Goal: Transaction & Acquisition: Purchase product/service

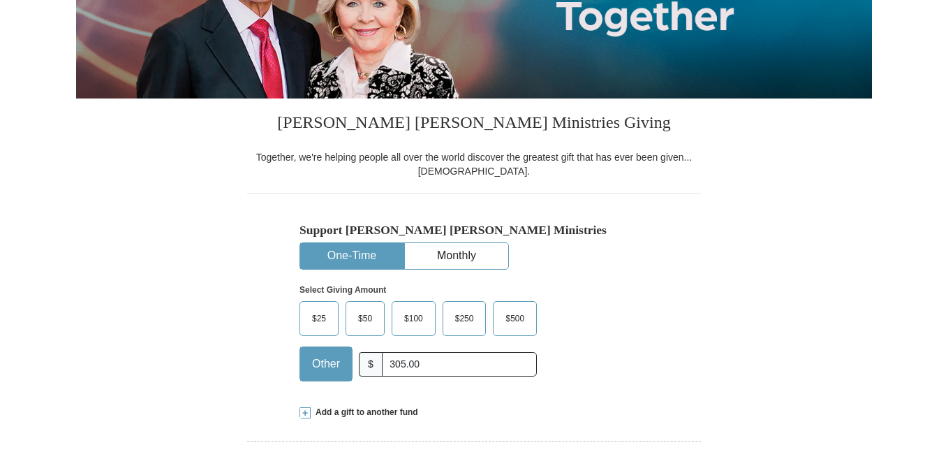
type input "305.00"
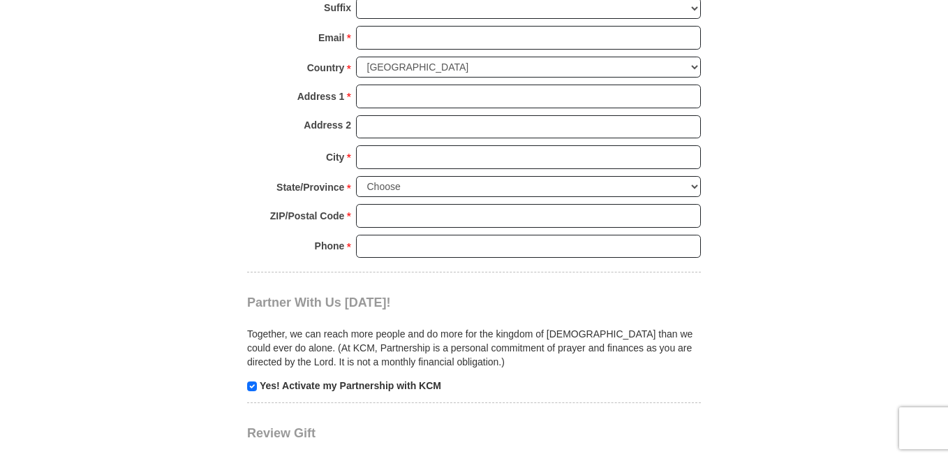
scroll to position [1089, 0]
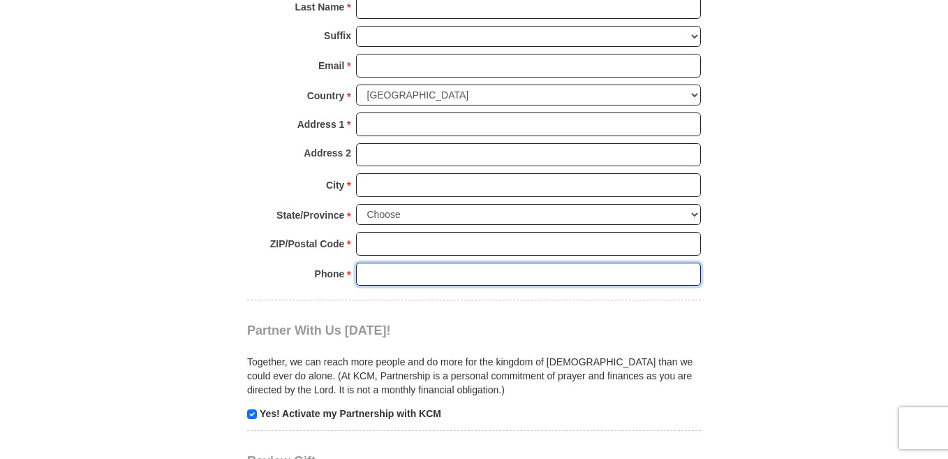
click at [387, 274] on input "Phone * *" at bounding box center [528, 274] width 345 height 24
type input "[PHONE_NUMBER]"
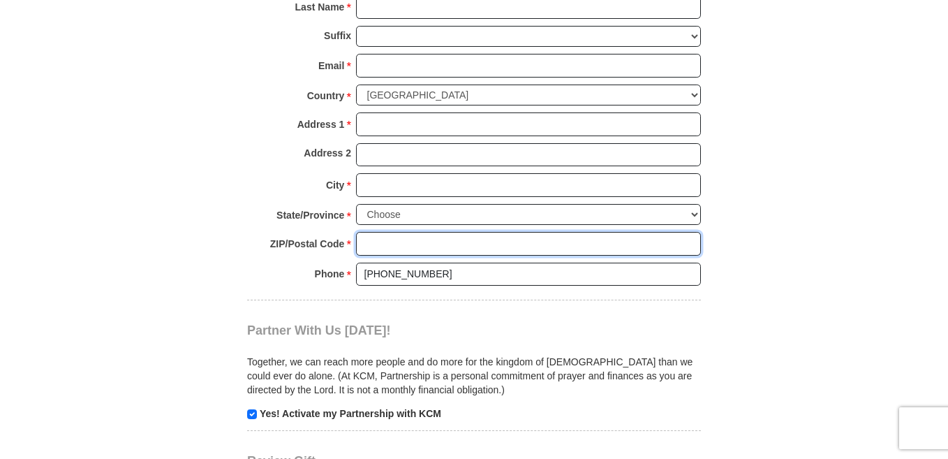
click at [404, 245] on input "ZIP/Postal Code *" at bounding box center [528, 244] width 345 height 24
type input "75603"
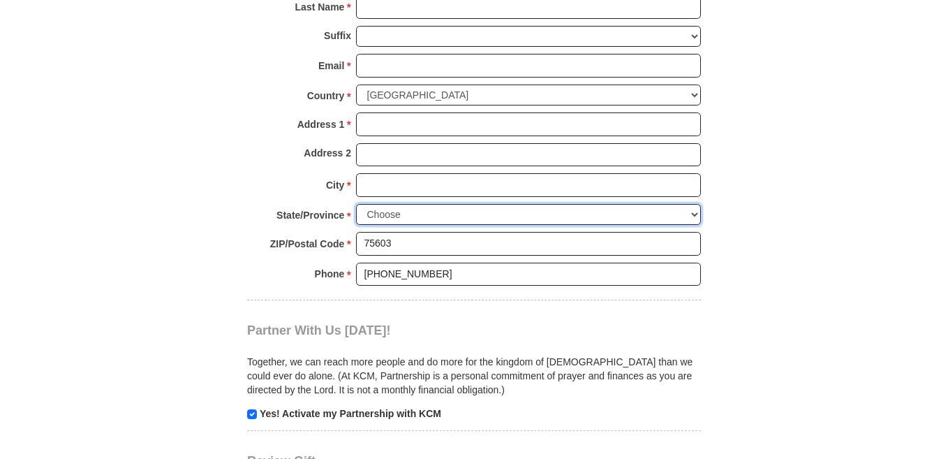
click at [404, 214] on select "Choose [US_STATE] [US_STATE] [US_STATE] [US_STATE] [US_STATE] Armed Forces Amer…" at bounding box center [528, 215] width 345 height 22
click at [356, 204] on select "Choose [US_STATE] [US_STATE] [US_STATE] [US_STATE] [US_STATE] Armed Forces Amer…" at bounding box center [528, 215] width 345 height 22
click at [440, 216] on select "Choose [US_STATE] [US_STATE] [US_STATE] [US_STATE] [US_STATE] Armed Forces Amer…" at bounding box center [528, 215] width 345 height 22
select select "[GEOGRAPHIC_DATA]"
click at [356, 204] on select "Choose [US_STATE] [US_STATE] [US_STATE] [US_STATE] [US_STATE] Armed Forces Amer…" at bounding box center [528, 215] width 345 height 22
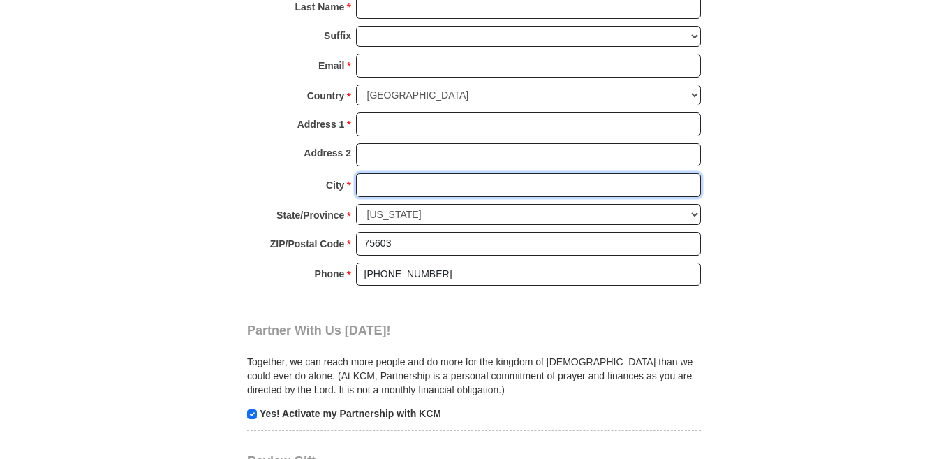
click at [421, 183] on input "City *" at bounding box center [528, 185] width 345 height 24
type input "Longview"
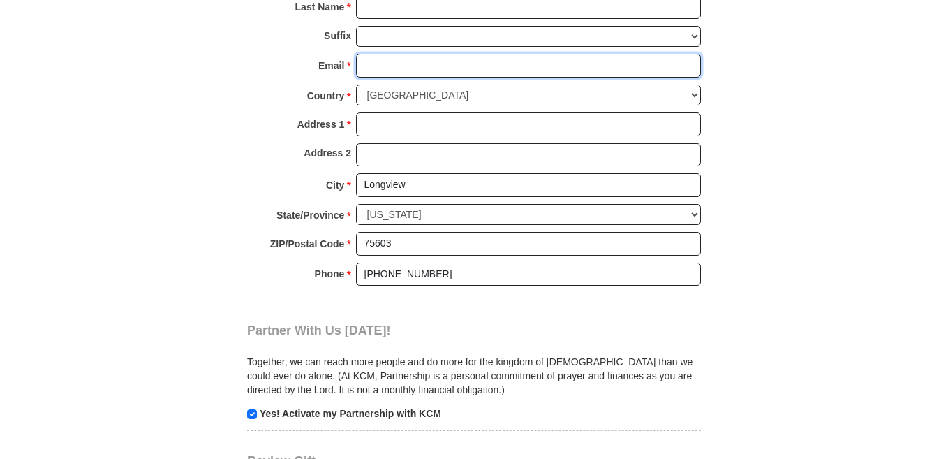
type input "[EMAIL_ADDRESS][DOMAIN_NAME]"
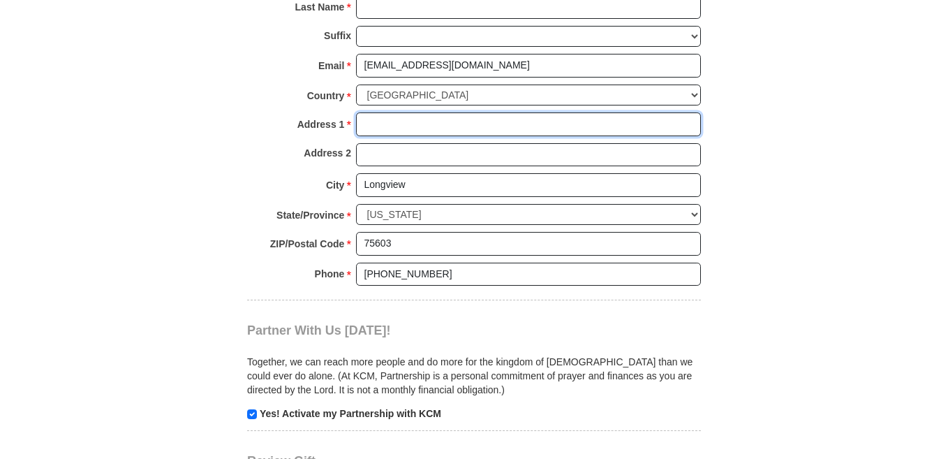
type input "[STREET_ADDRESS]"
click at [267, 54] on div "Email * [EMAIL_ADDRESS][DOMAIN_NAME] Please enter Email The email address you h…" at bounding box center [474, 69] width 454 height 31
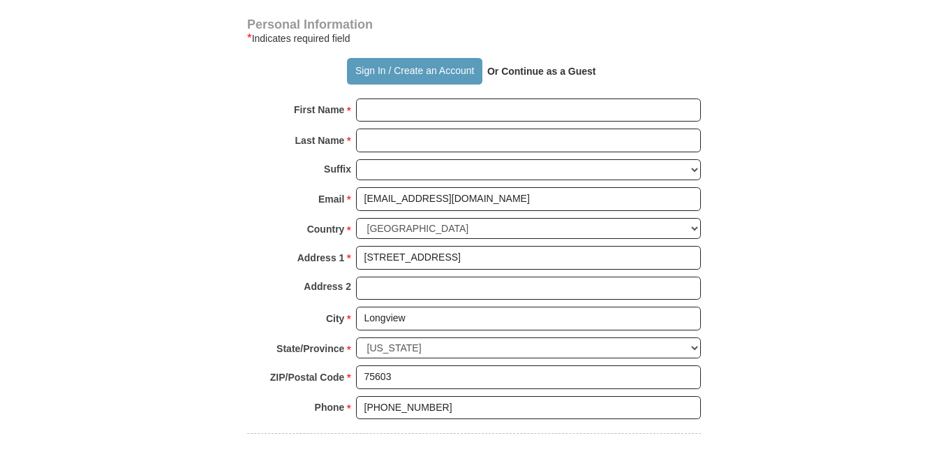
scroll to position [949, 0]
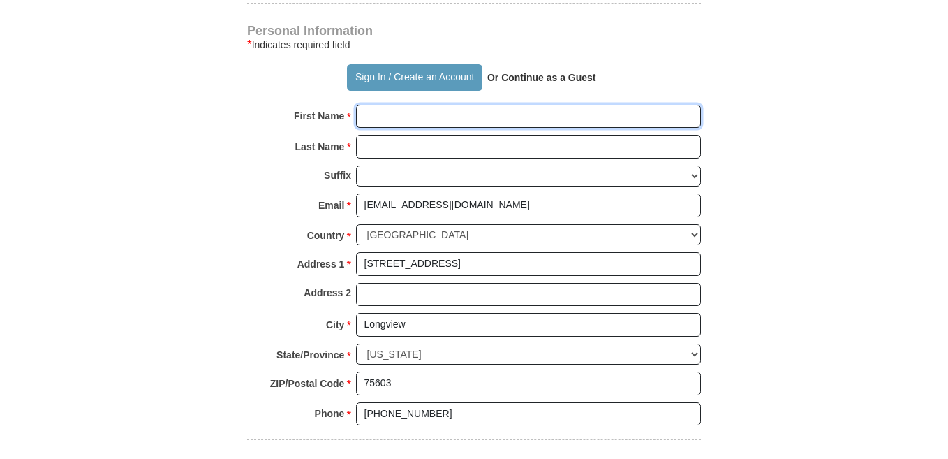
click at [392, 112] on input "First Name *" at bounding box center [528, 117] width 345 height 24
type input "[PERSON_NAME]"
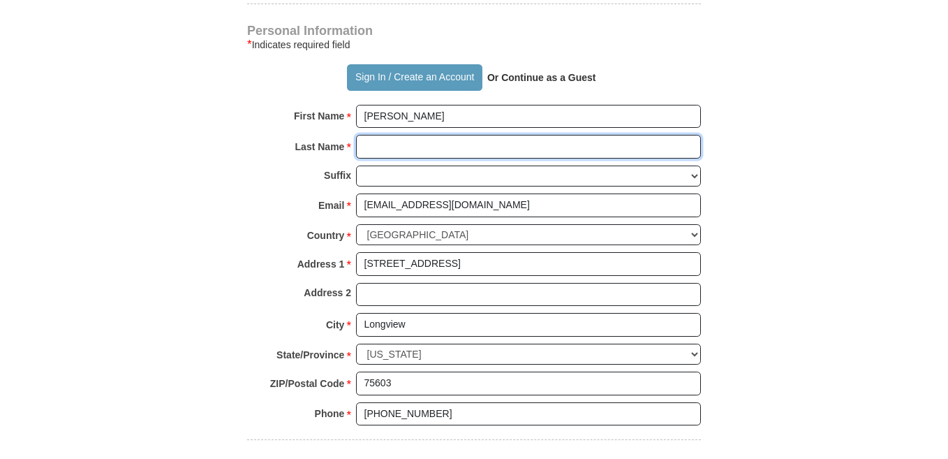
click at [419, 151] on input "Last Name *" at bounding box center [528, 147] width 345 height 24
type input "[PERSON_NAME]"
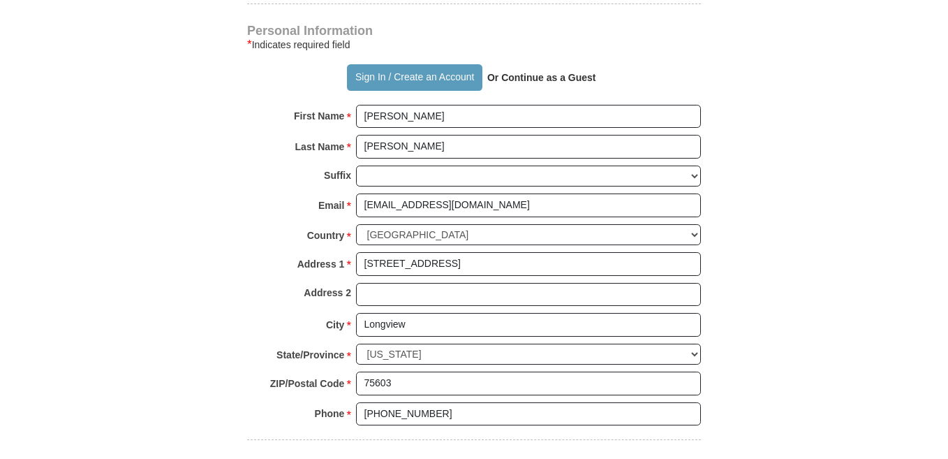
click at [265, 173] on div "Suffix [PERSON_NAME] I II III IV V VI" at bounding box center [474, 179] width 454 height 29
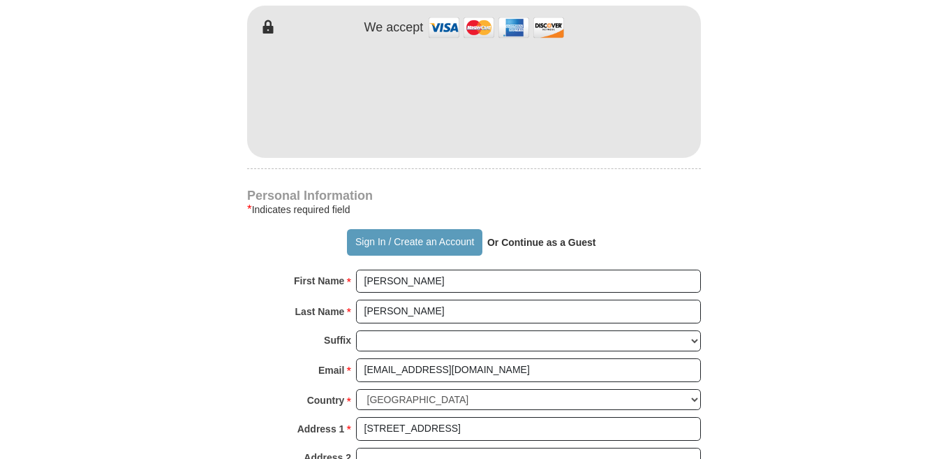
scroll to position [670, 0]
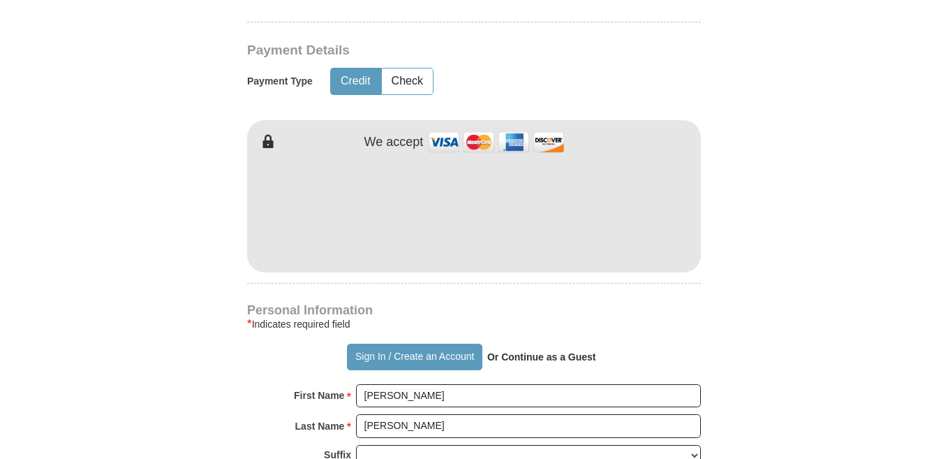
click at [209, 381] on form "Already have an account? Sign in for faster giving. Don't have an account? Crea…" at bounding box center [474, 256] width 796 height 1740
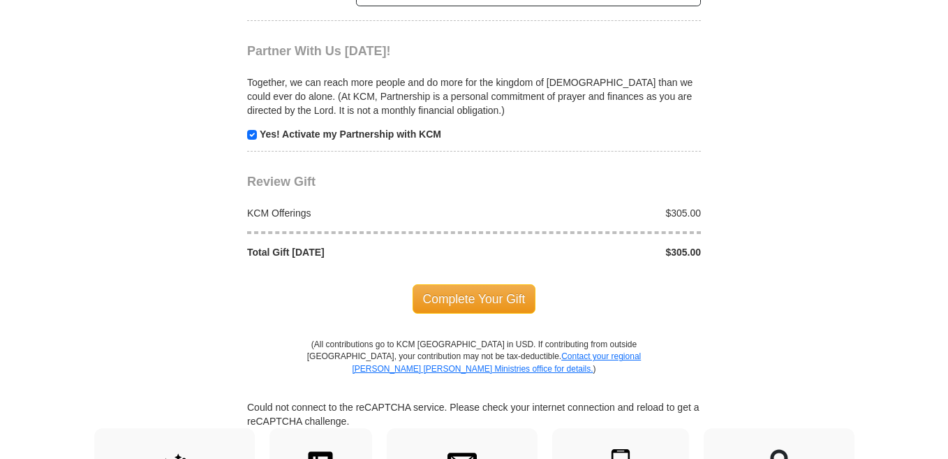
scroll to position [1396, 0]
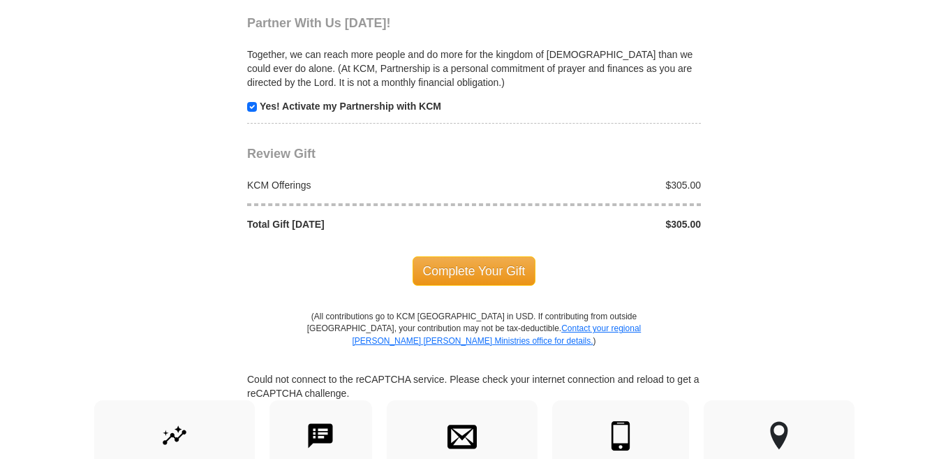
click at [466, 269] on span "Complete Your Gift" at bounding box center [474, 270] width 124 height 29
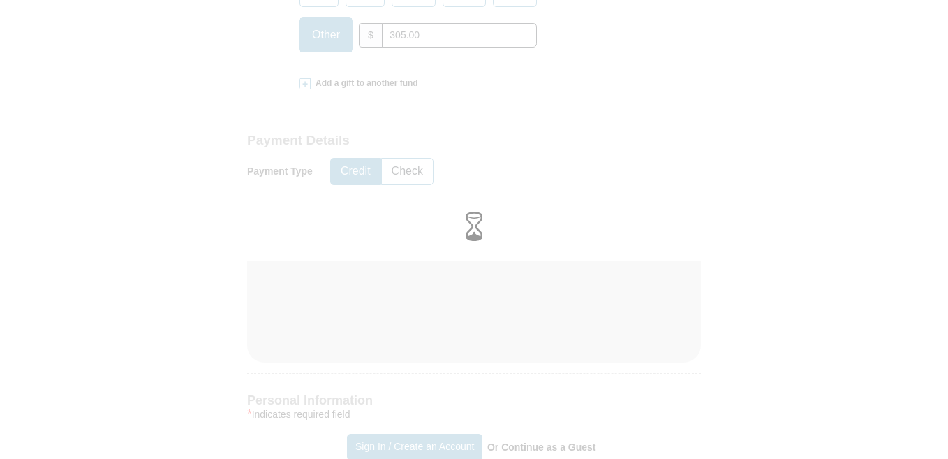
scroll to position [608, 0]
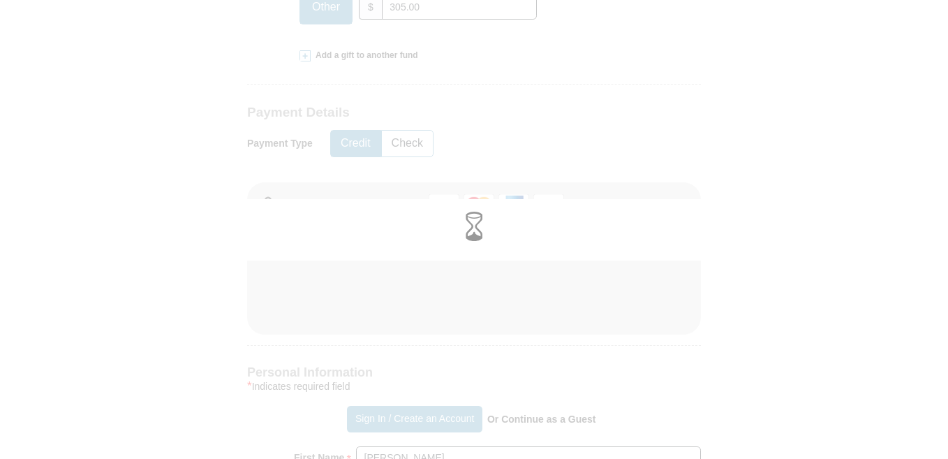
click at [437, 230] on div at bounding box center [474, 230] width 928 height 42
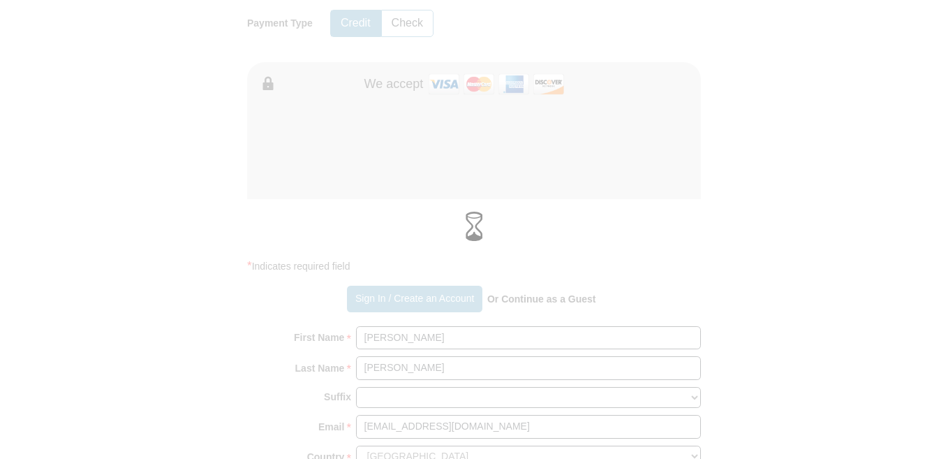
scroll to position [754, 0]
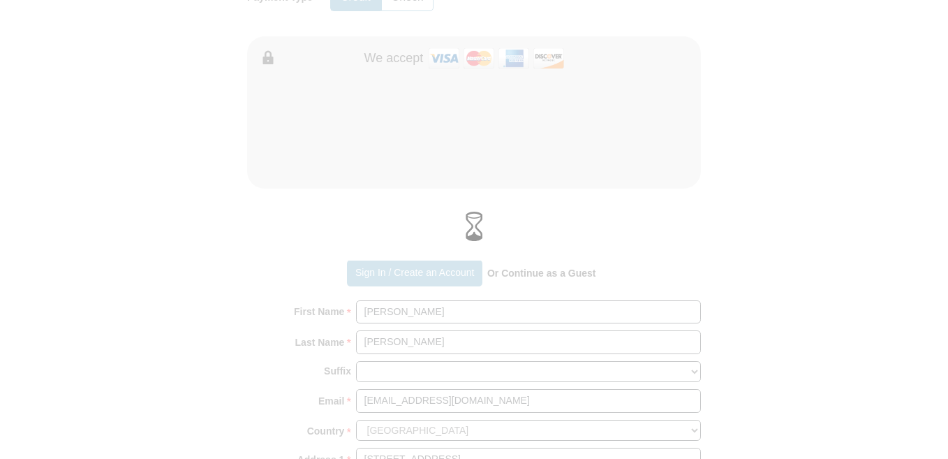
click at [529, 272] on div at bounding box center [474, 229] width 948 height 459
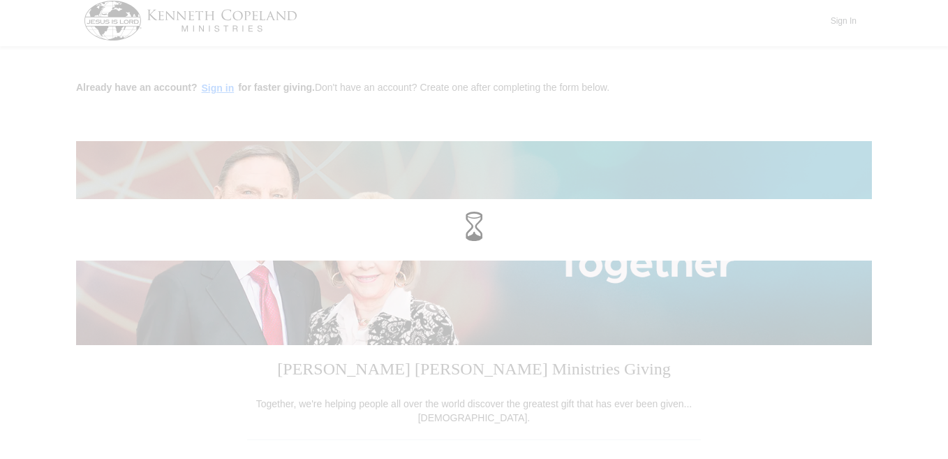
scroll to position [0, 0]
